Goal: Task Accomplishment & Management: Manage account settings

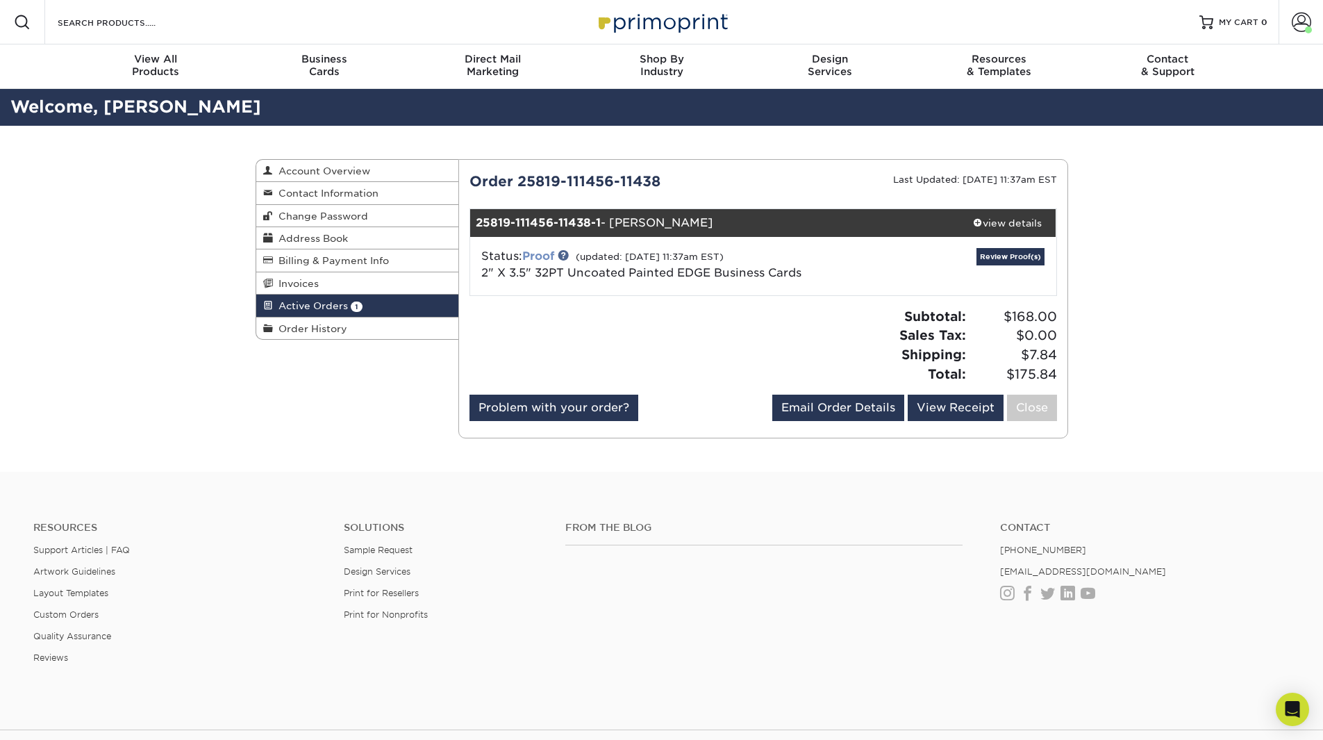
click at [542, 258] on link "Proof" at bounding box center [538, 255] width 32 height 13
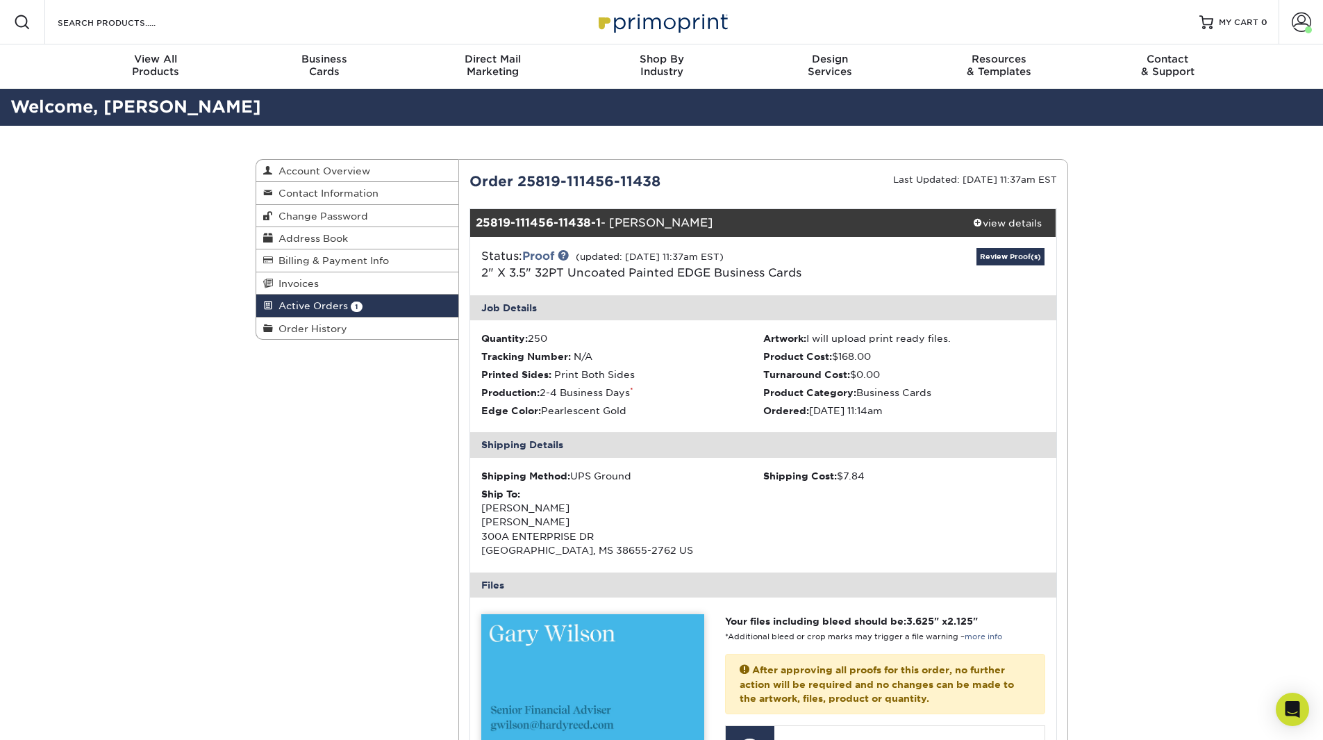
scroll to position [69, 0]
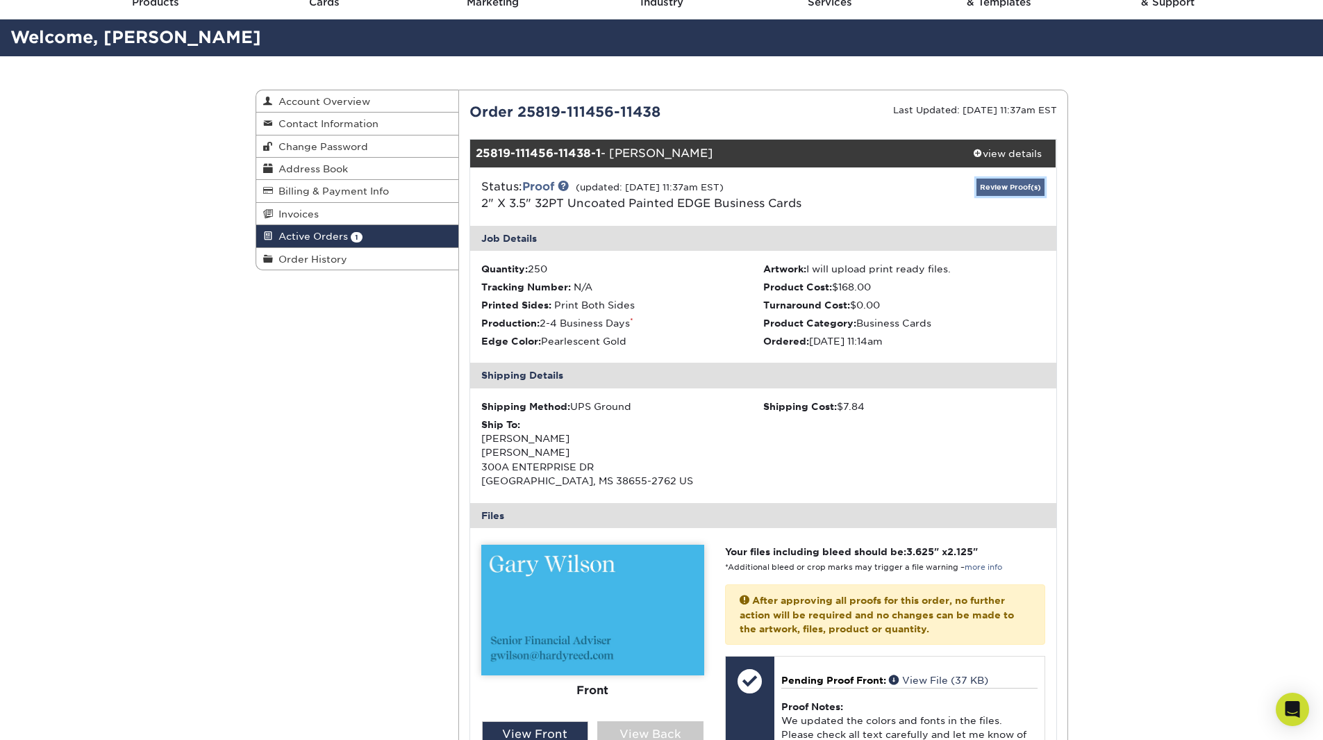
click at [1025, 183] on link "Review Proof(s)" at bounding box center [1010, 186] width 68 height 17
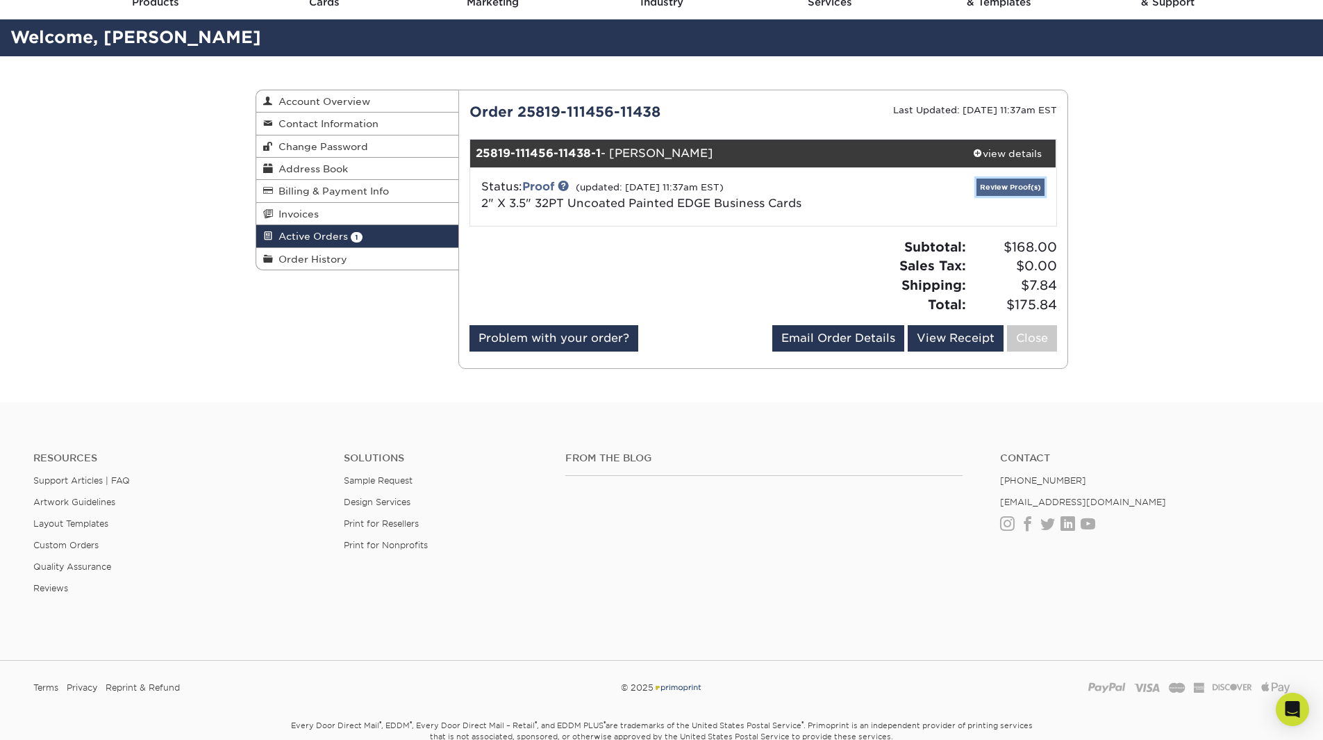
click at [1024, 181] on link "Review Proof(s)" at bounding box center [1010, 186] width 68 height 17
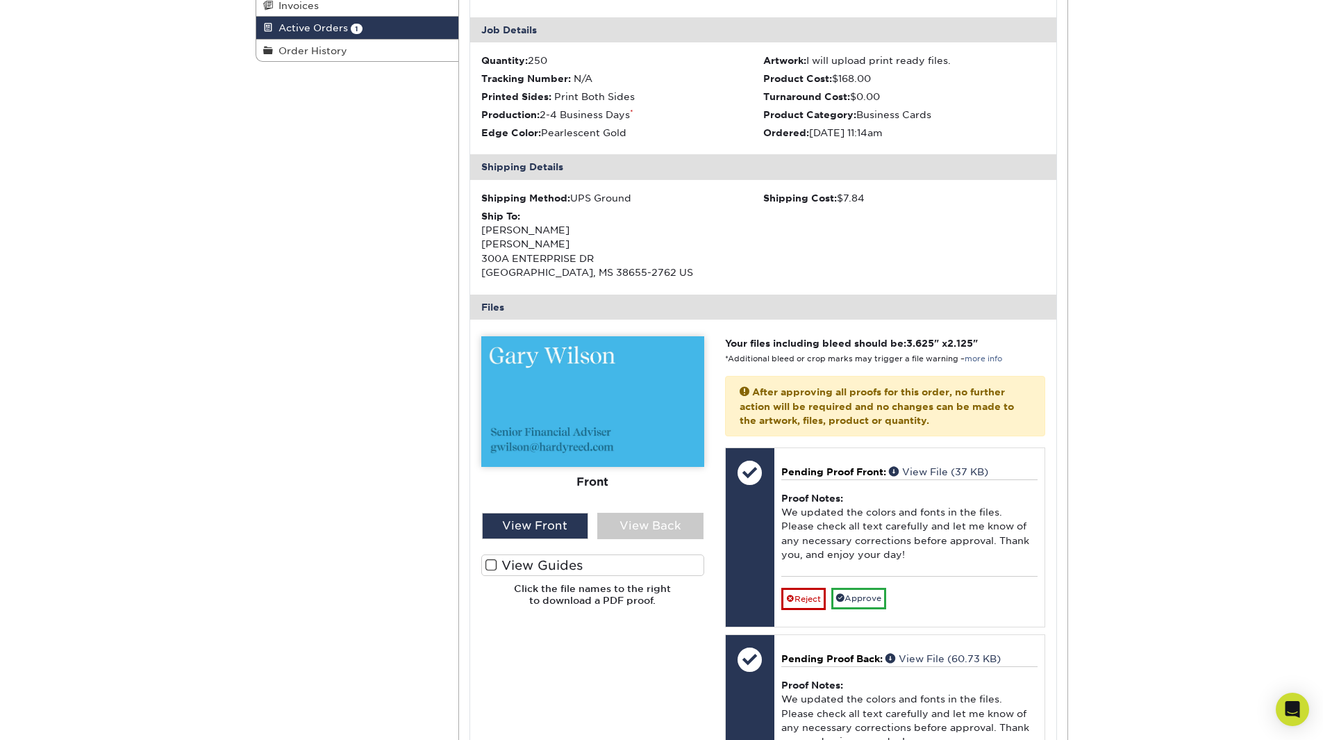
scroll to position [0, 0]
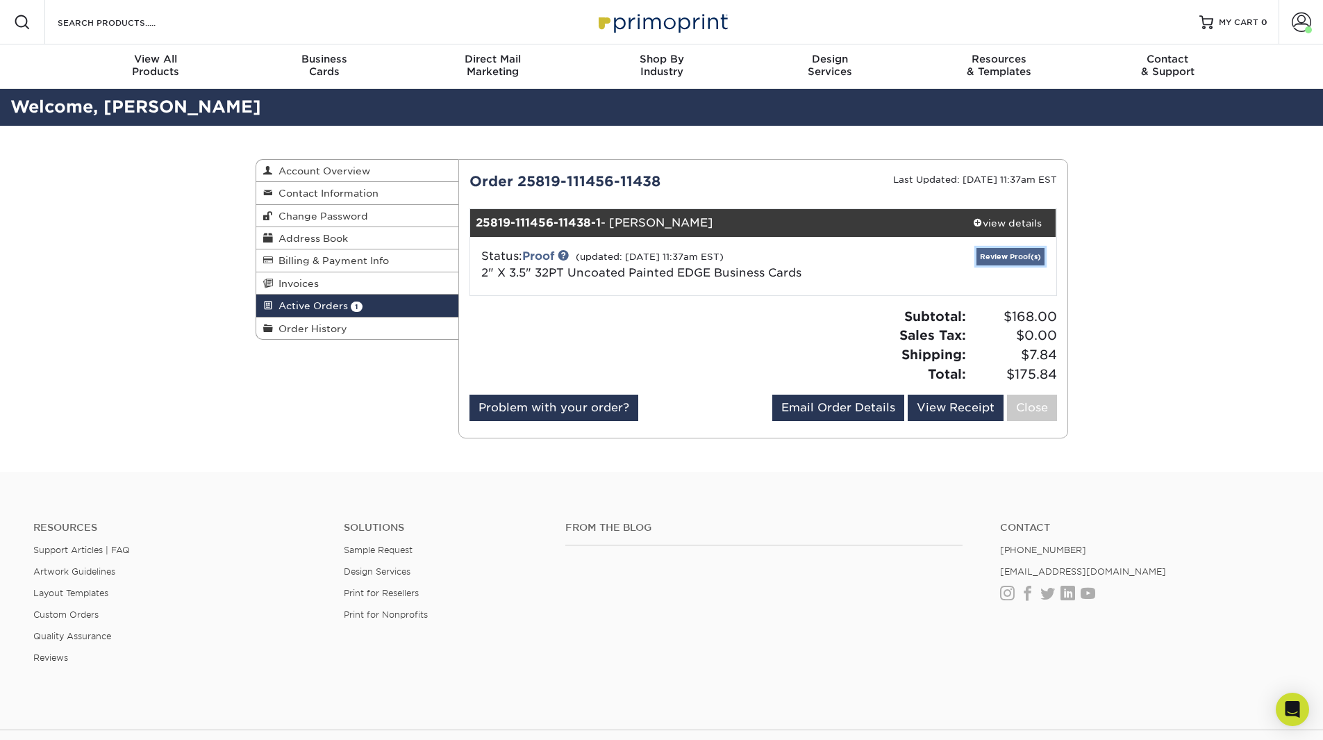
click at [1010, 256] on link "Review Proof(s)" at bounding box center [1010, 256] width 68 height 17
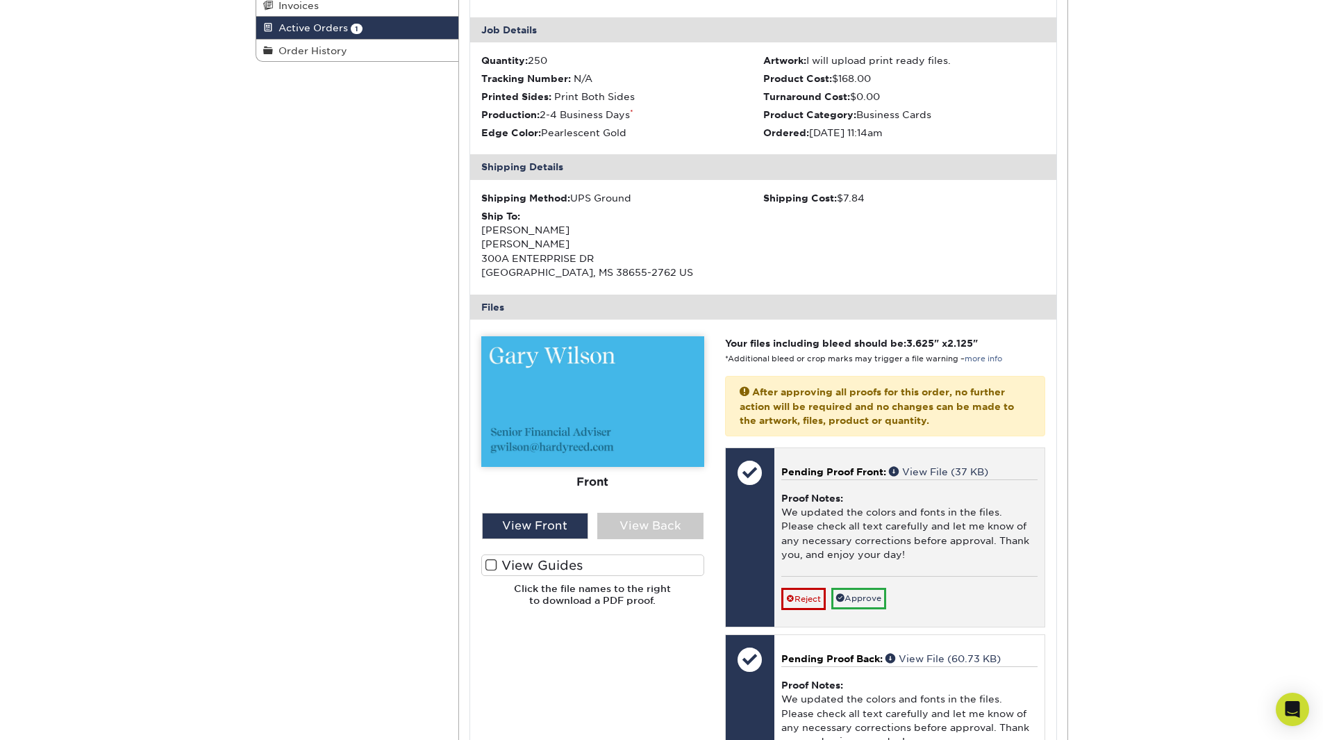
scroll to position [347, 0]
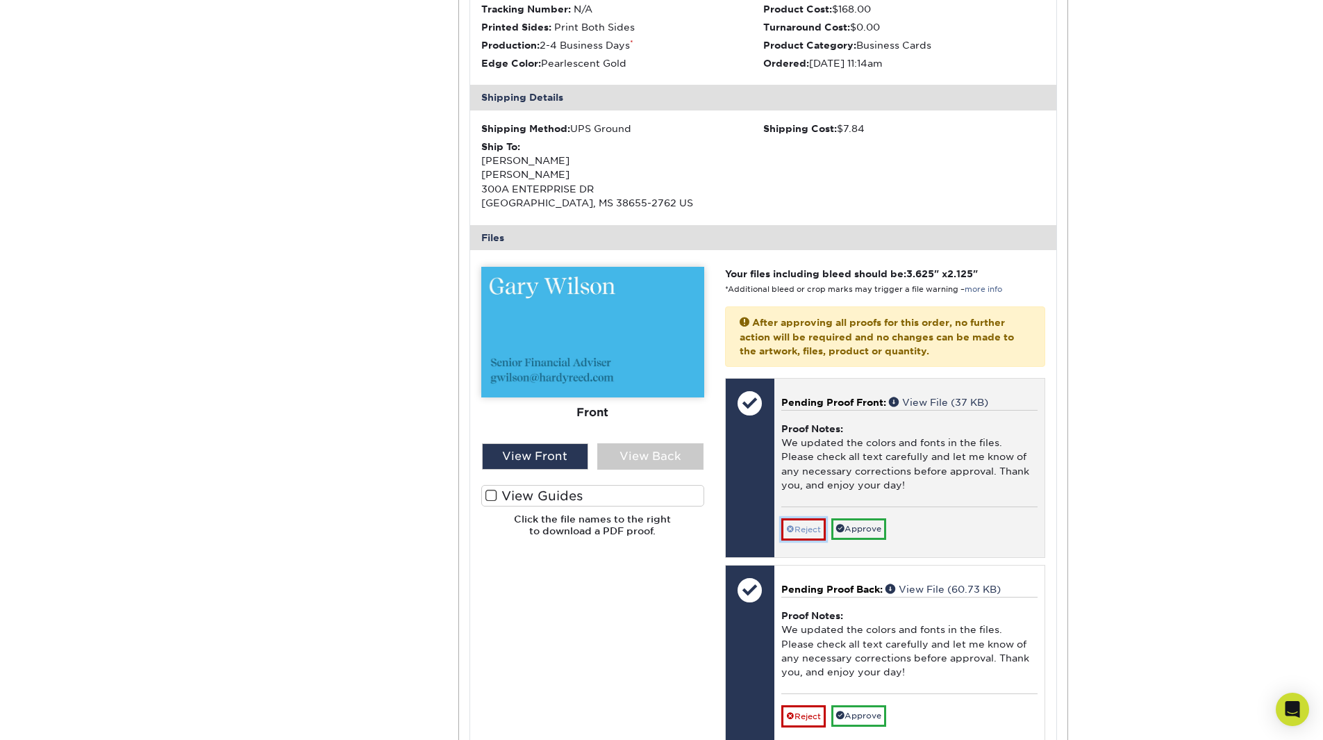
click at [801, 528] on link "Reject" at bounding box center [803, 529] width 44 height 22
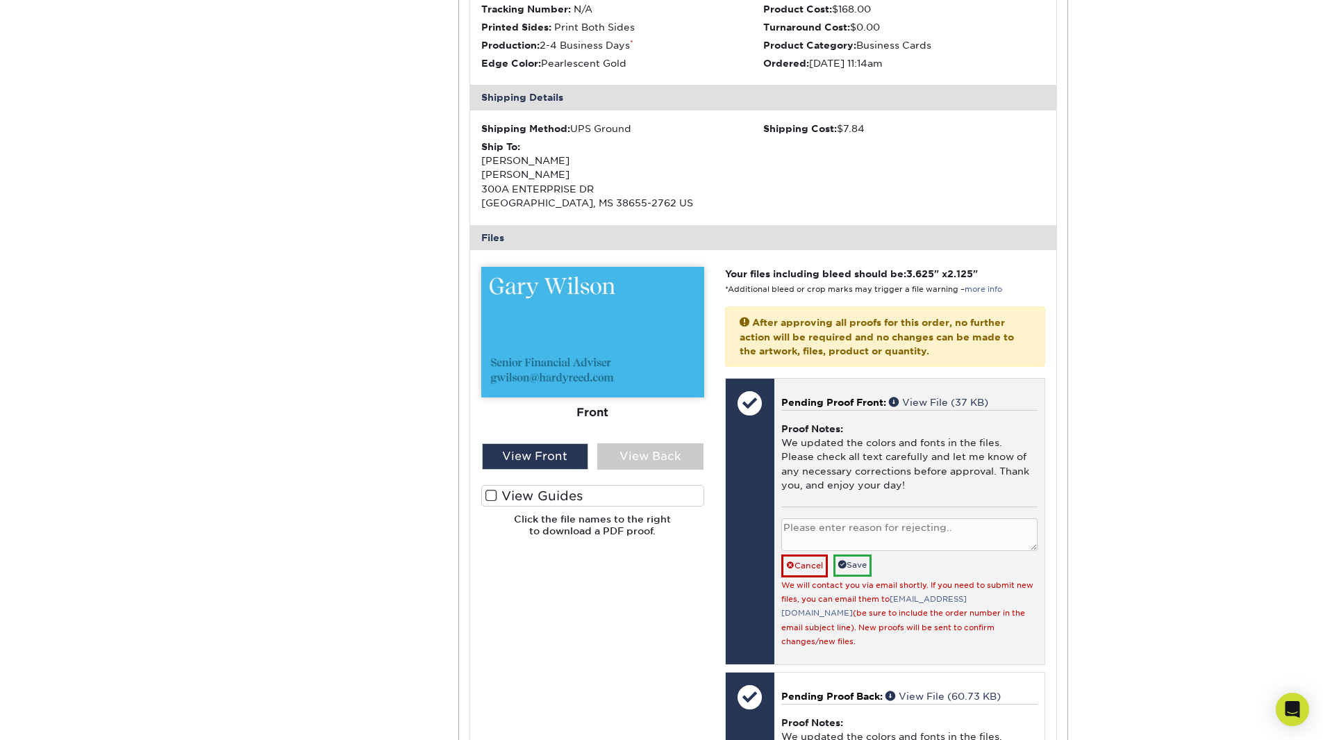
click at [806, 531] on textarea at bounding box center [909, 534] width 256 height 33
type textarea "It needs to be Senior Financial Advisor."
click at [862, 570] on link "Save" at bounding box center [852, 565] width 38 height 22
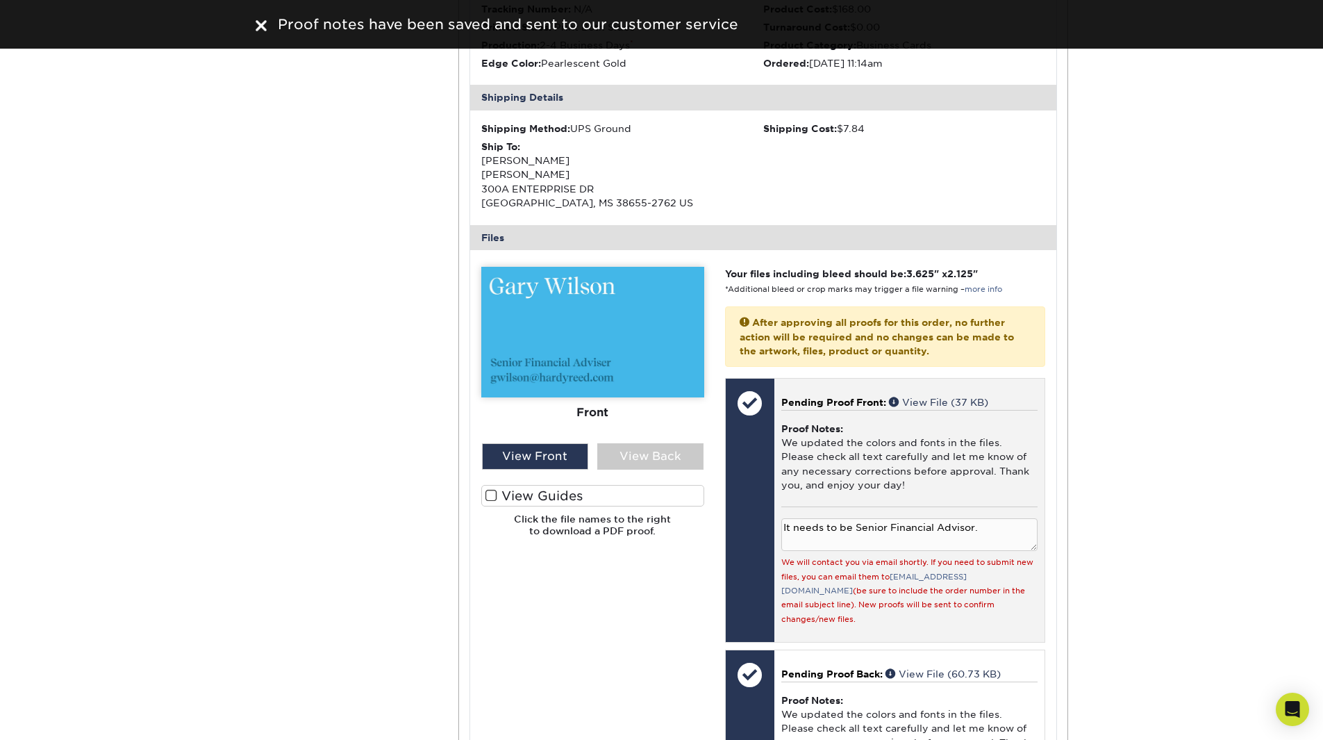
scroll to position [486, 0]
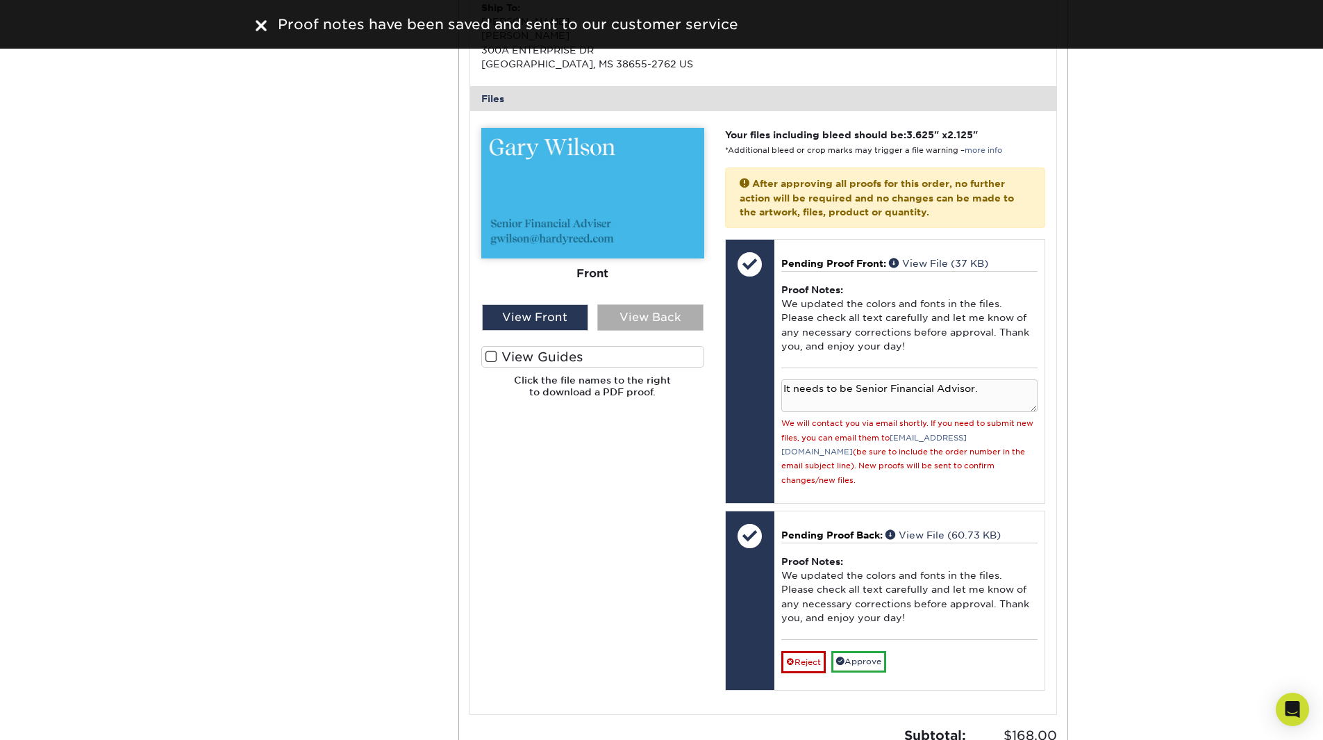
click at [635, 308] on div "View Back" at bounding box center [650, 317] width 106 height 26
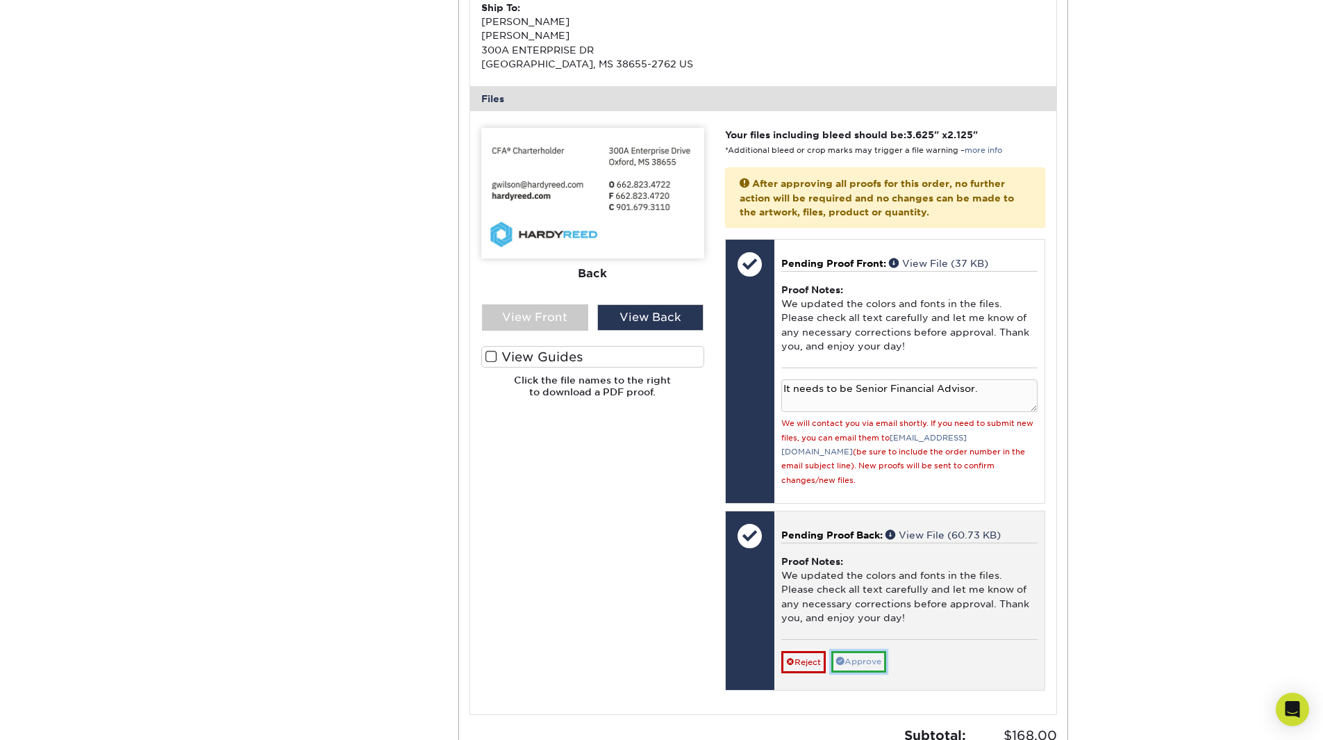
click at [886, 651] on link "Approve" at bounding box center [858, 662] width 55 height 22
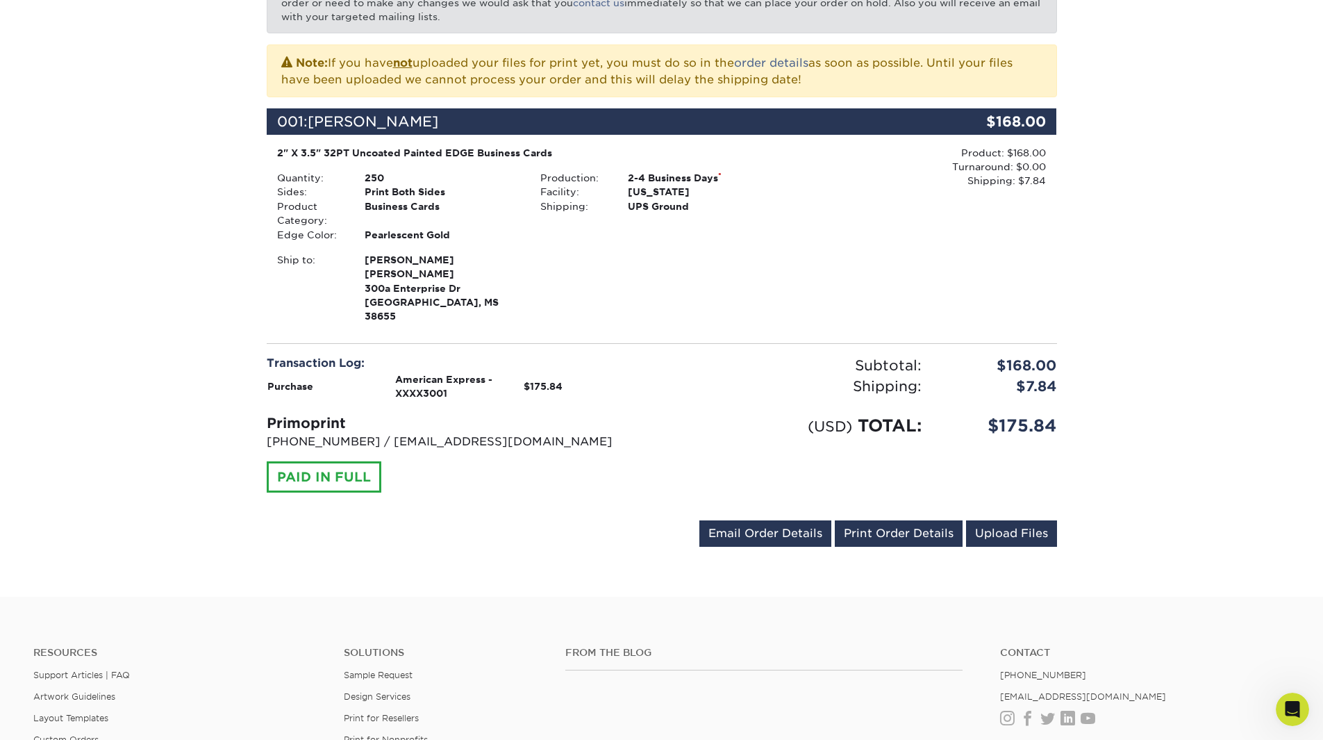
scroll to position [69, 0]
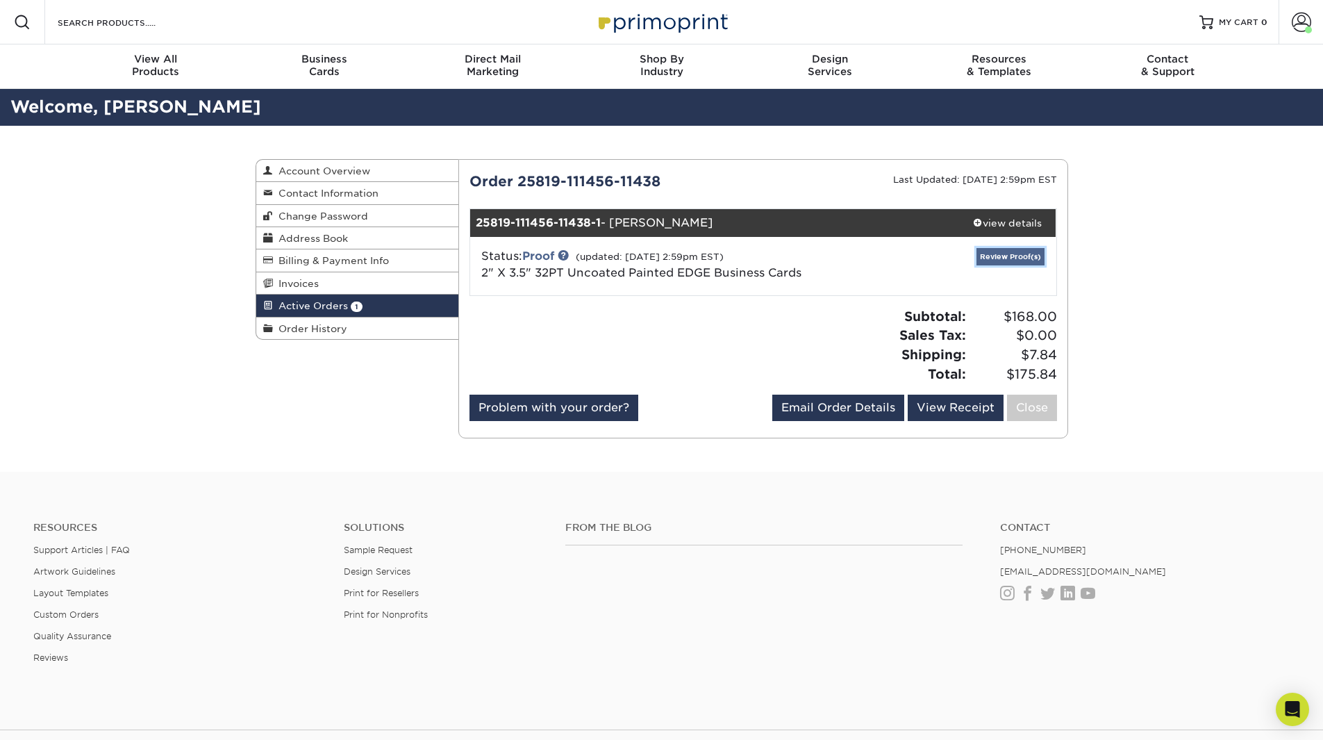
click at [997, 257] on link "Review Proof(s)" at bounding box center [1010, 256] width 68 height 17
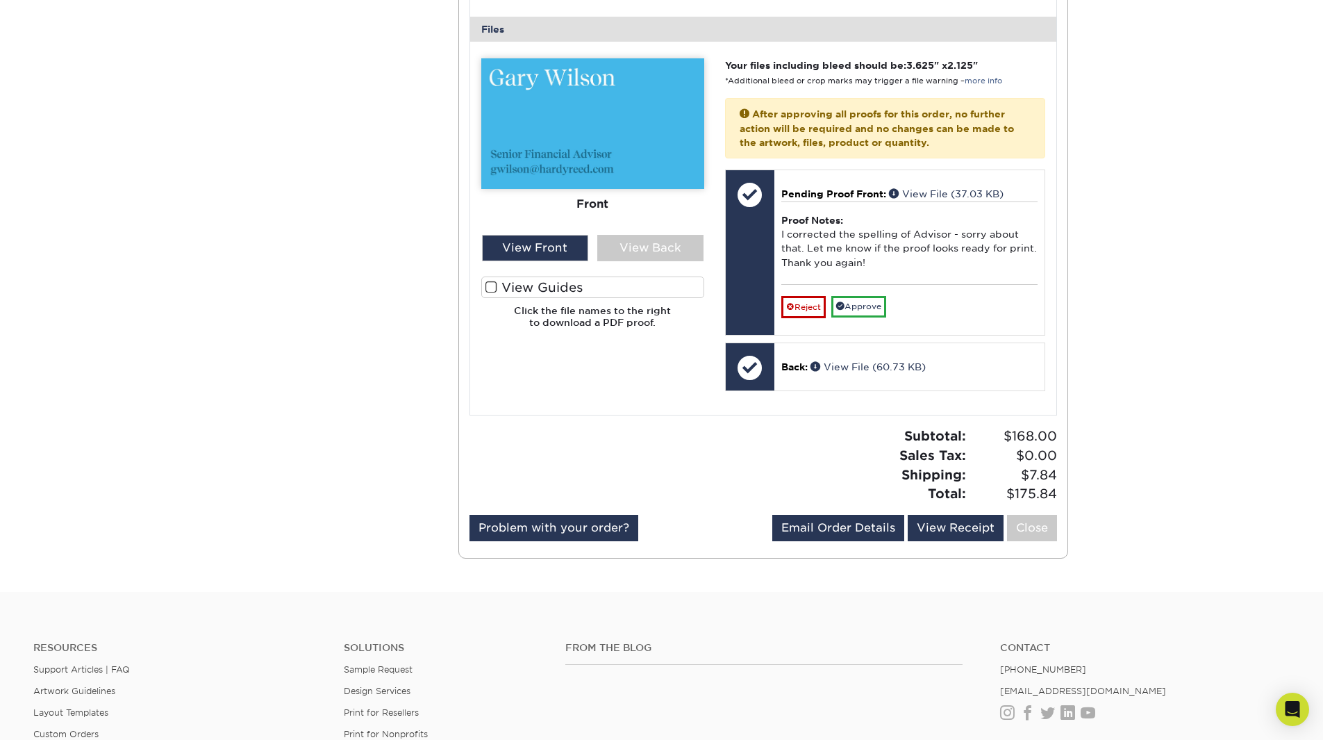
scroll to position [486, 0]
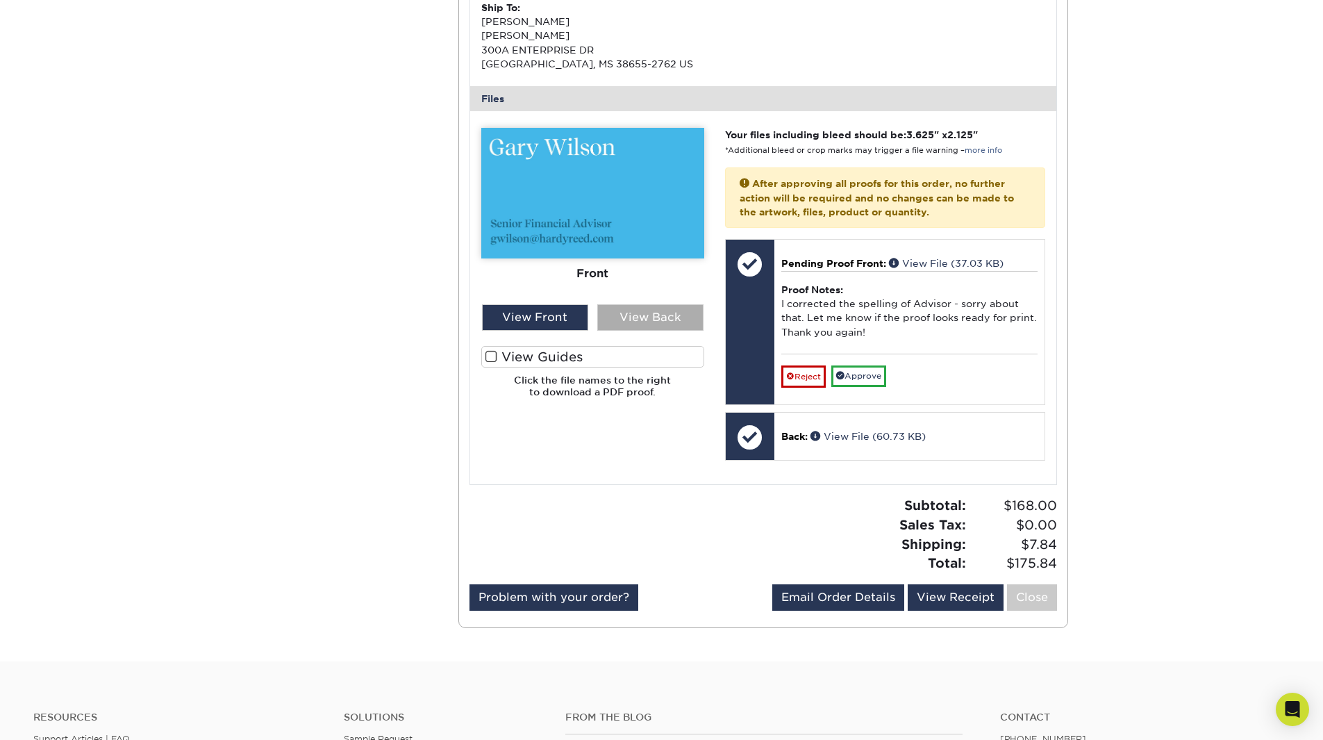
click at [658, 312] on div "View Back" at bounding box center [650, 317] width 106 height 26
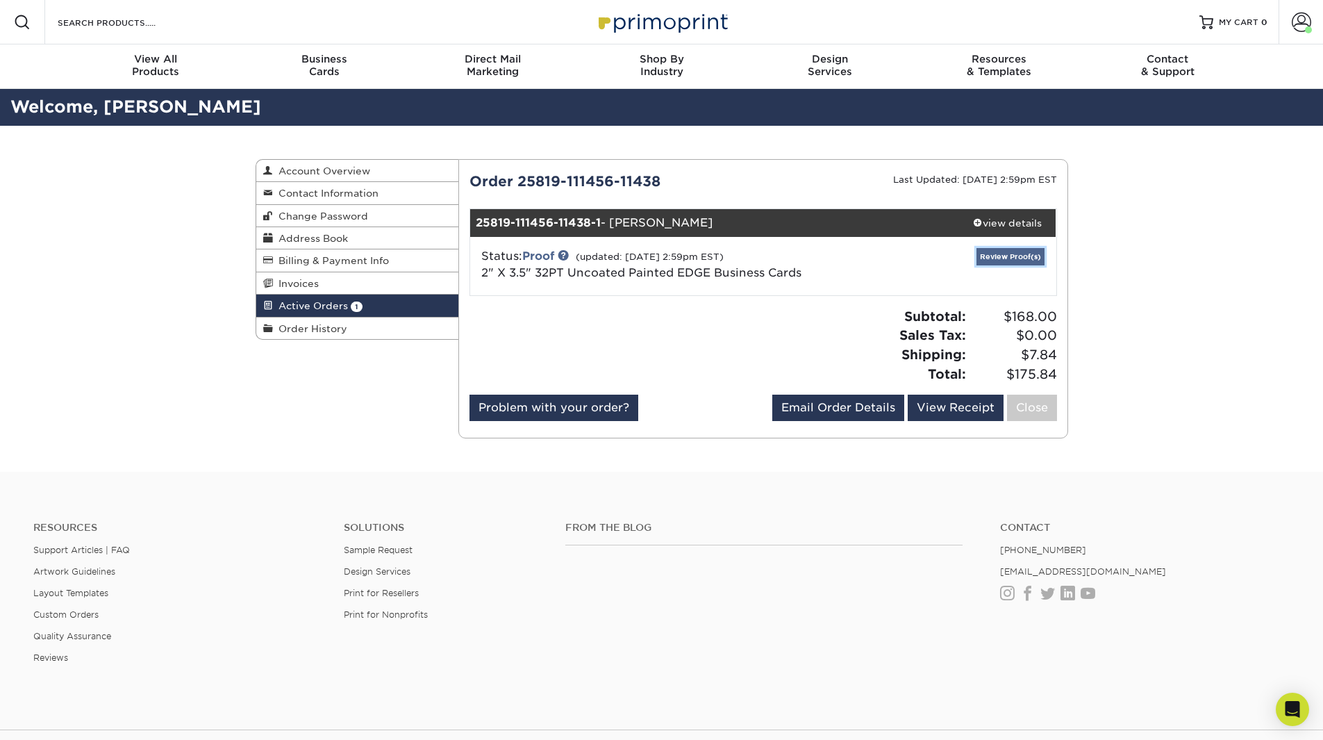
click at [1002, 251] on link "Review Proof(s)" at bounding box center [1010, 256] width 68 height 17
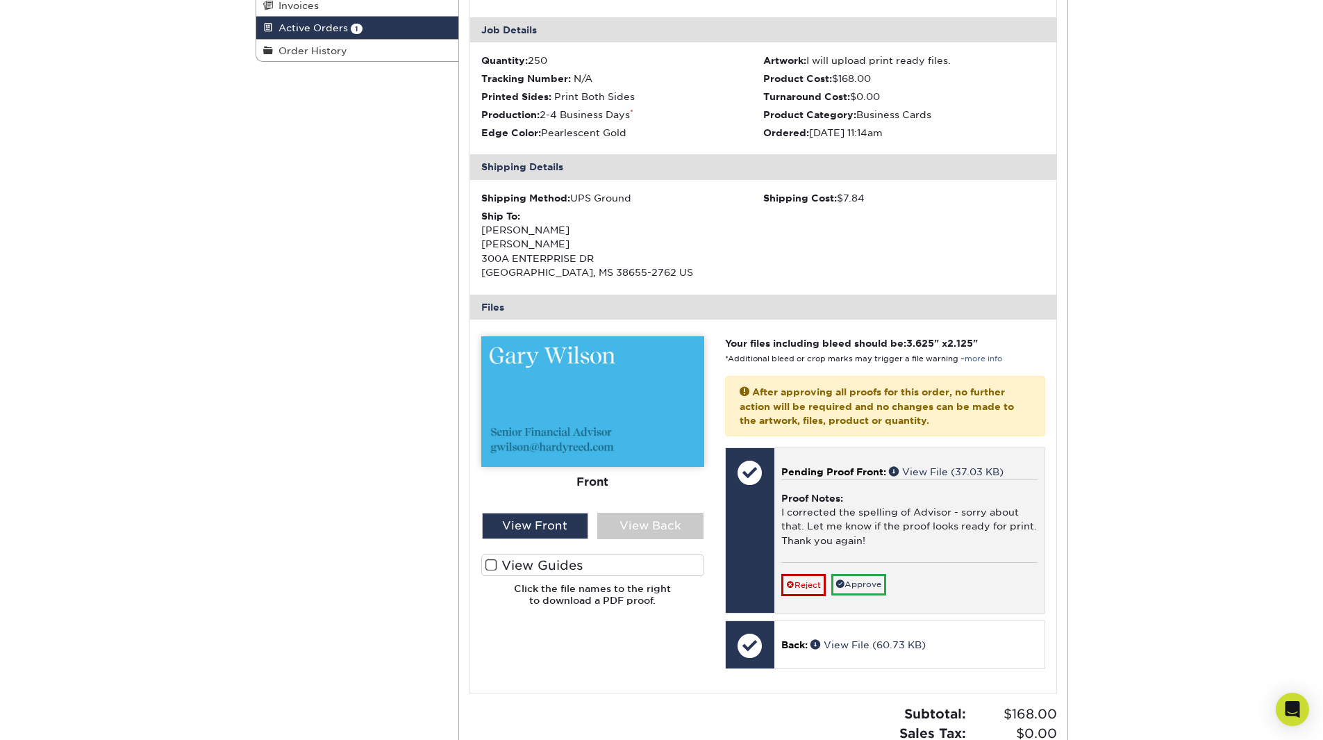
scroll to position [347, 0]
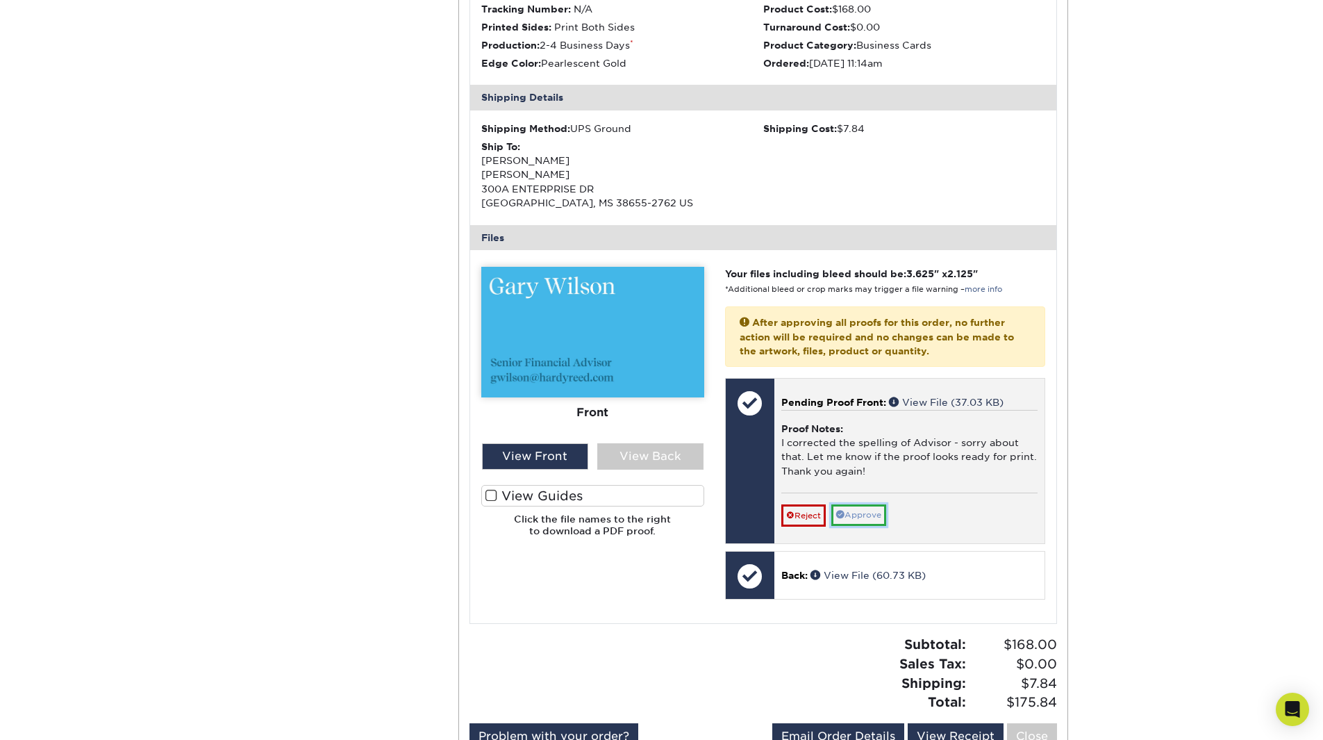
click at [863, 519] on link "Approve" at bounding box center [858, 515] width 55 height 22
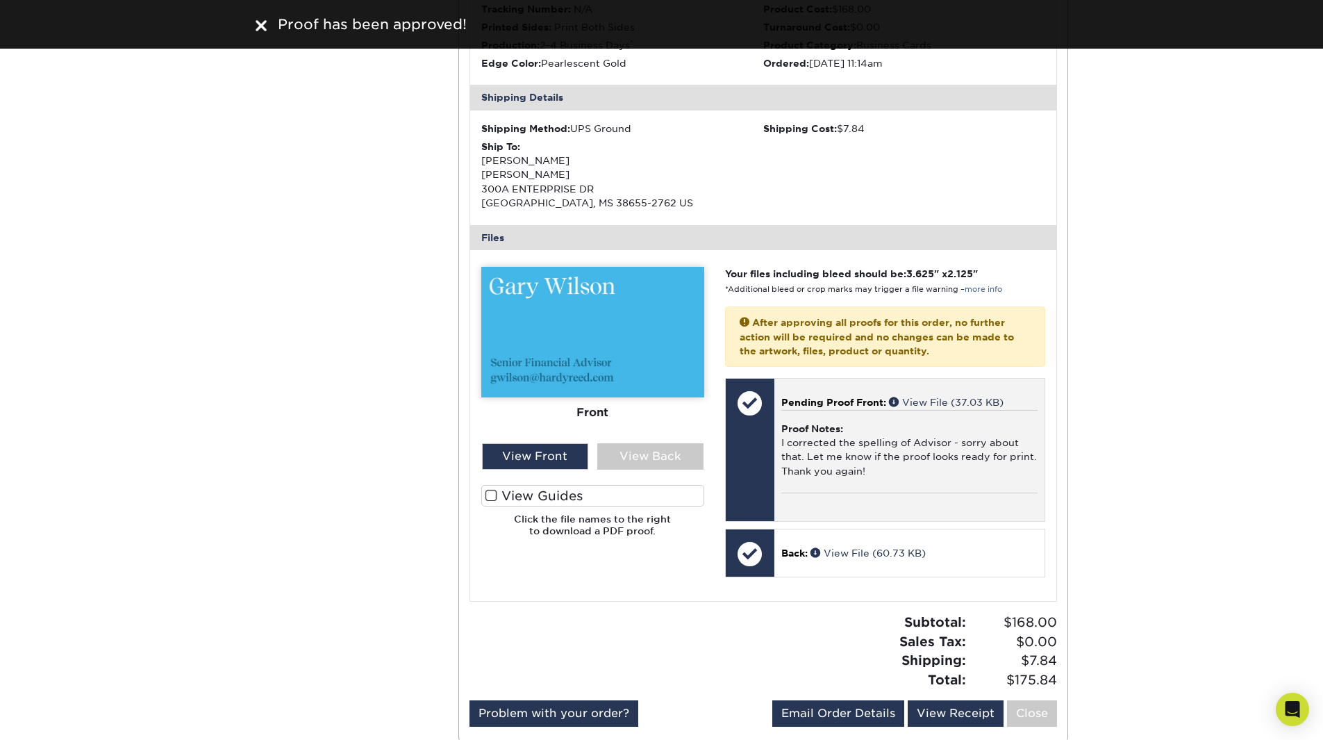
scroll to position [278, 0]
